Goal: Task Accomplishment & Management: Manage account settings

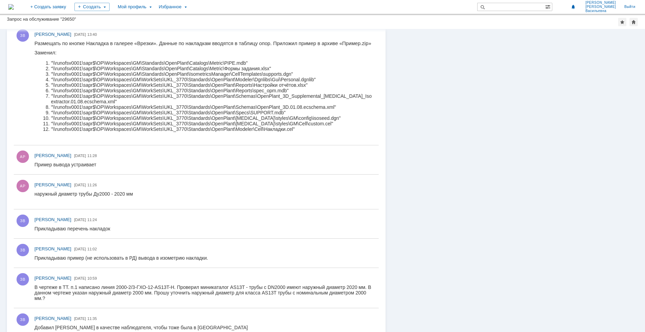
scroll to position [103, 0]
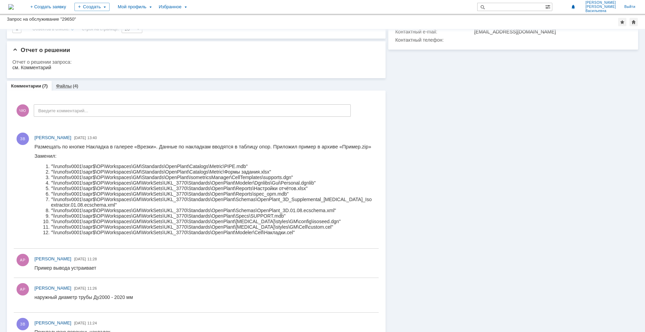
click at [66, 87] on link "Файлы" at bounding box center [64, 85] width 16 height 5
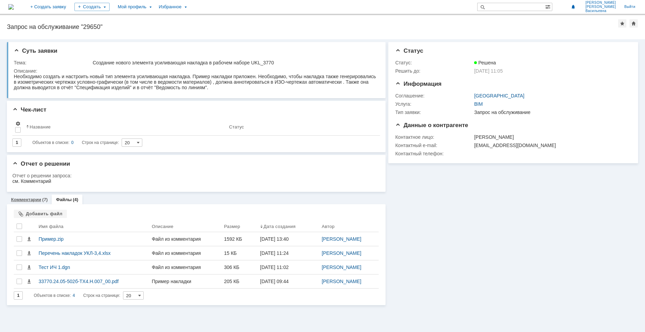
click at [33, 202] on link "Комментарии" at bounding box center [26, 199] width 30 height 5
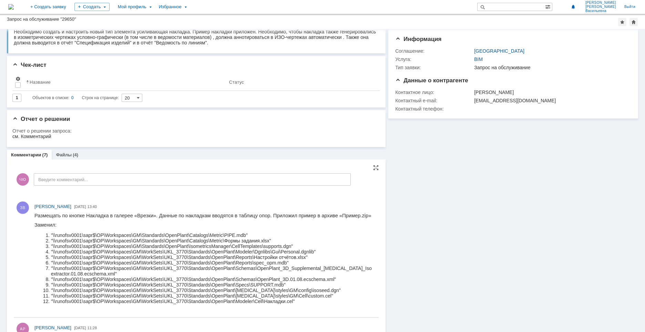
scroll to position [69, 0]
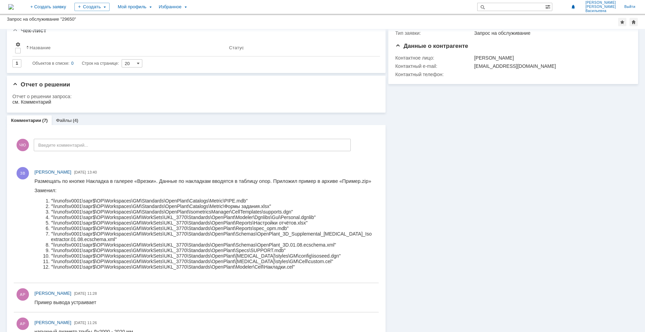
click at [453, 253] on div "Информация Статус Статус: Решена Решить до: [DATE] 11:05 Информация Соглашение:…" at bounding box center [512, 220] width 253 height 521
click at [63, 121] on link "Файлы" at bounding box center [64, 120] width 16 height 5
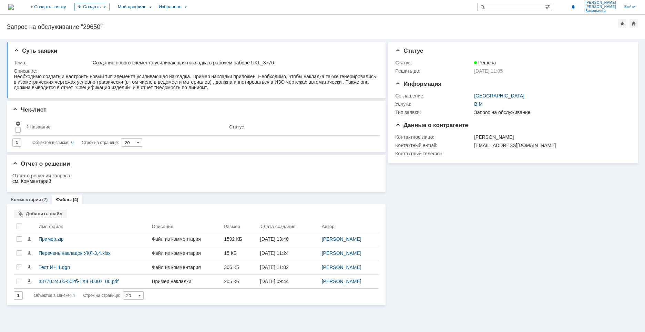
click at [505, 280] on div "Информация Статус Статус: Решена Решить до: [DATE] 11:05 Информация Соглашение:…" at bounding box center [512, 172] width 253 height 266
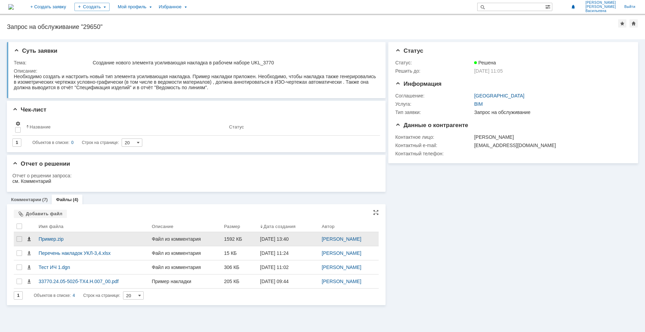
click at [31, 240] on span at bounding box center [29, 239] width 6 height 6
